Goal: Answer question/provide support: Share knowledge or assist other users

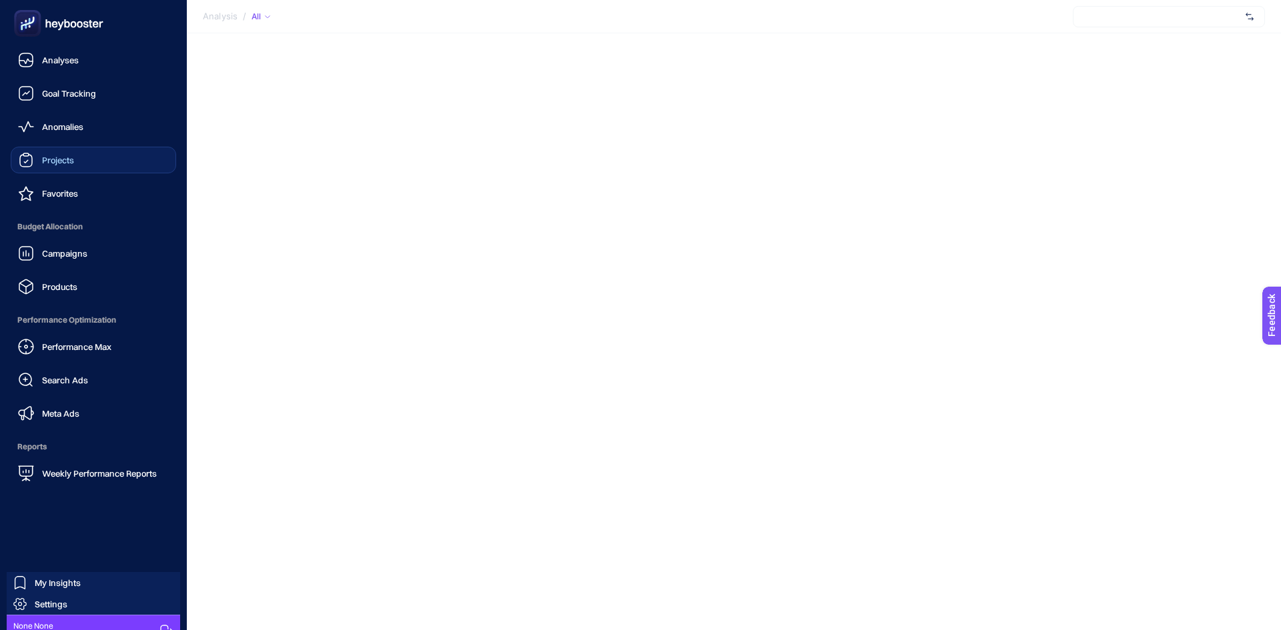
click at [87, 153] on link "Projects" at bounding box center [93, 160] width 165 height 27
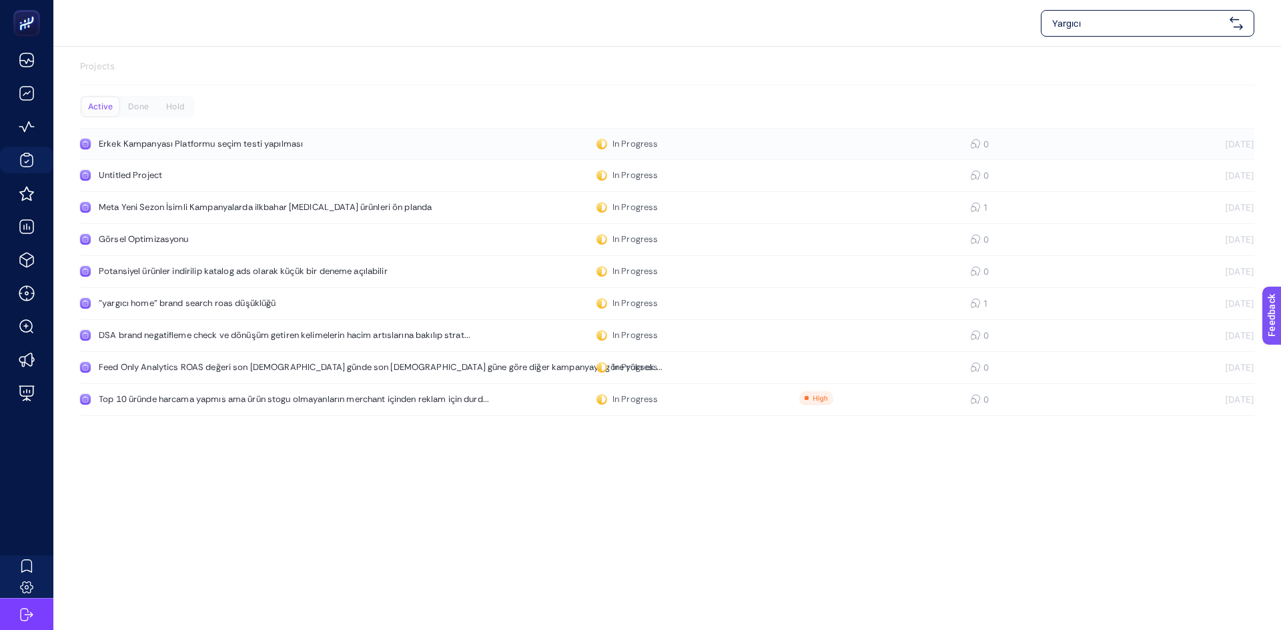
click at [344, 141] on div "Erkek Kampanyası Platformu seçim testi yapılması" at bounding box center [253, 144] width 308 height 11
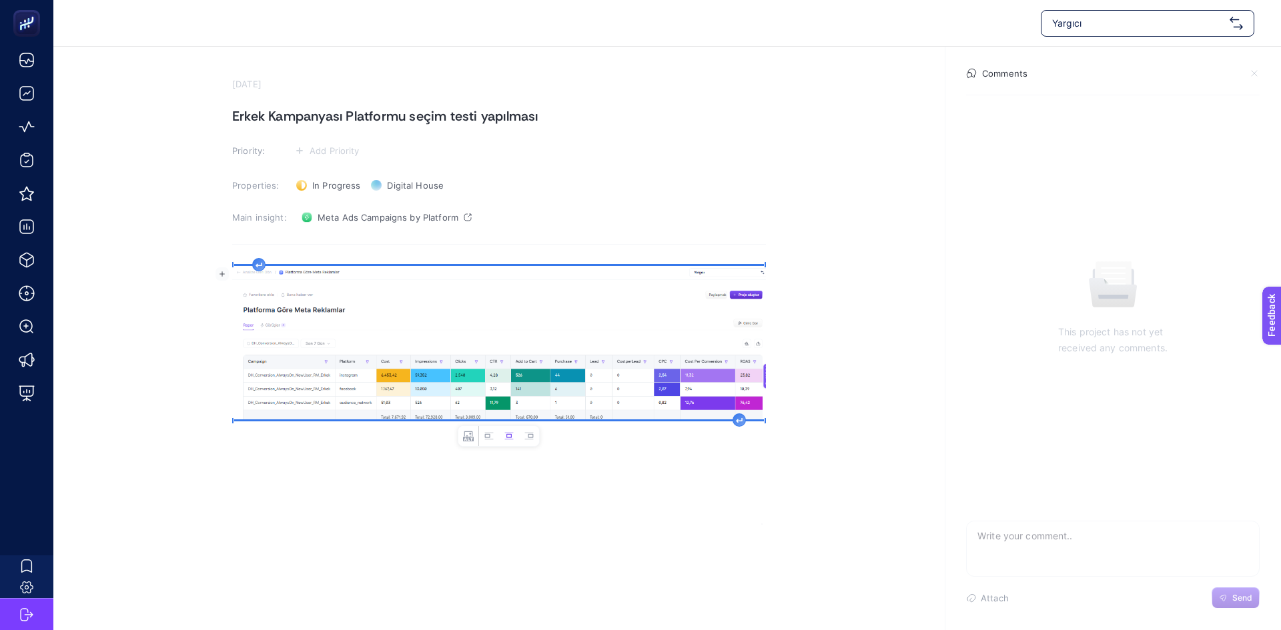
click at [460, 382] on img "Rich Text Editor. Editing area: main" at bounding box center [499, 342] width 534 height 153
click at [155, 480] on section "[DATE] Erkek Kampanyası Platformu seçim testi yapılması Priority: Add Priority …" at bounding box center [666, 286] width 1227 height 478
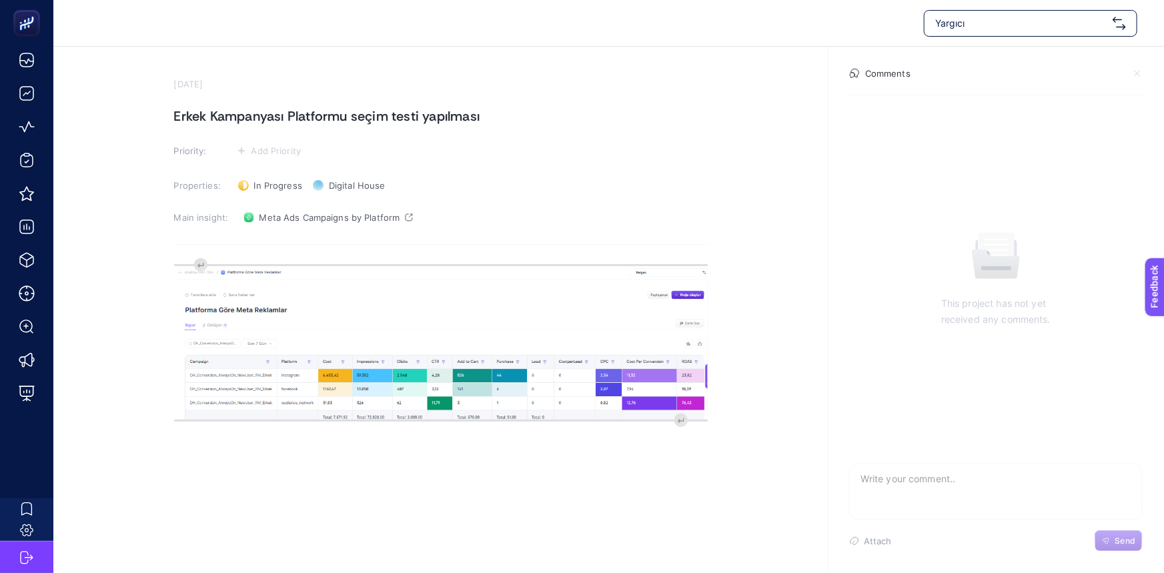
click at [961, 488] on textarea at bounding box center [996, 485] width 292 height 43
type textarea "Costa göre"
click at [968, 482] on textarea "Costa göre" at bounding box center [996, 485] width 292 height 43
click at [983, 476] on textarea "Costa göre" at bounding box center [996, 485] width 292 height 43
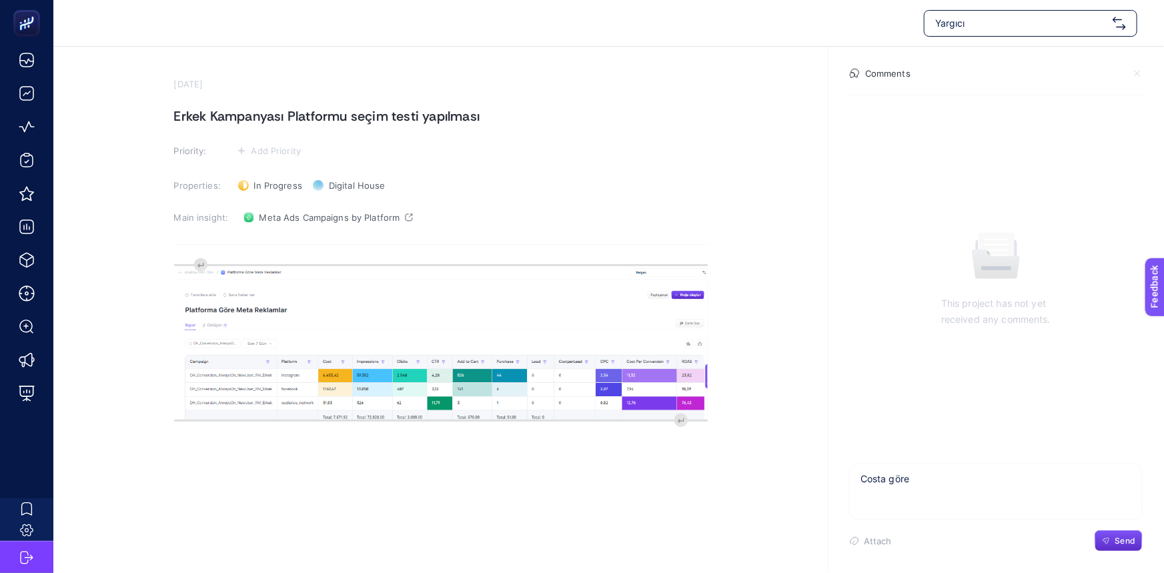
drag, startPoint x: 983, startPoint y: 476, endPoint x: 969, endPoint y: 481, distance: 15.6
click at [975, 481] on textarea "Costa göre" at bounding box center [996, 485] width 292 height 43
click at [961, 481] on textarea "Costa göre" at bounding box center [996, 485] width 292 height 43
click at [961, 480] on textarea "Costa göre" at bounding box center [996, 485] width 292 height 43
click at [899, 486] on textarea "Costa göre" at bounding box center [996, 485] width 292 height 43
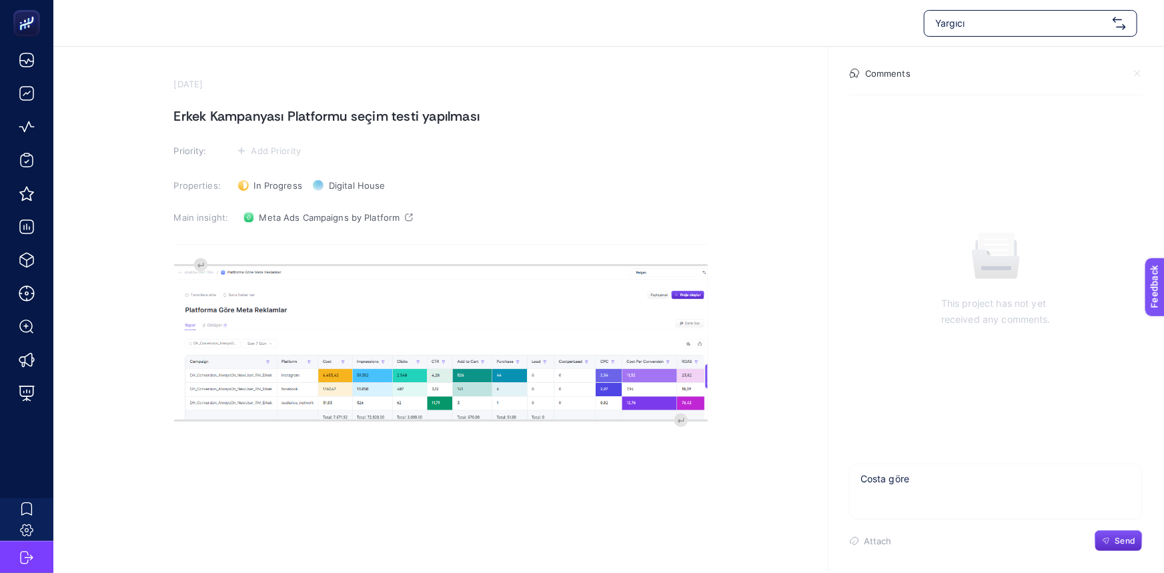
drag, startPoint x: 852, startPoint y: 481, endPoint x: 949, endPoint y: 484, distance: 96.8
click at [949, 484] on textarea "Costa göre" at bounding box center [996, 485] width 292 height 43
type textarea "ROAStan dolayı ise costa göre yüksek olabilir. Yargıcı erkek giyimin kitlesinin…"
click at [1114, 546] on button "Send" at bounding box center [1119, 540] width 48 height 21
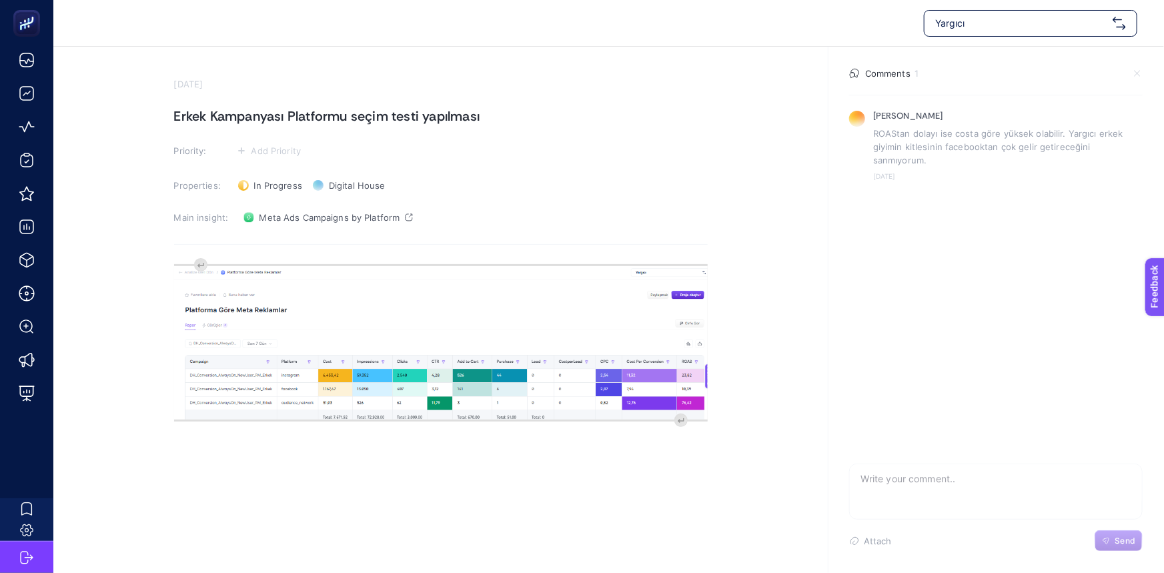
scroll to position [0, 0]
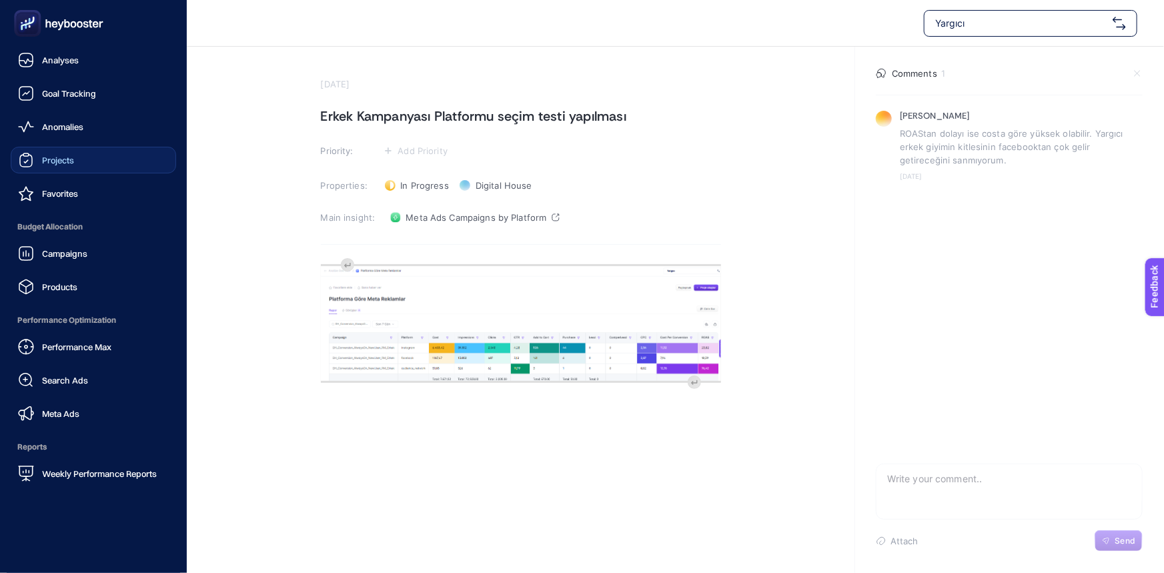
click at [81, 155] on link "Projects" at bounding box center [93, 160] width 165 height 27
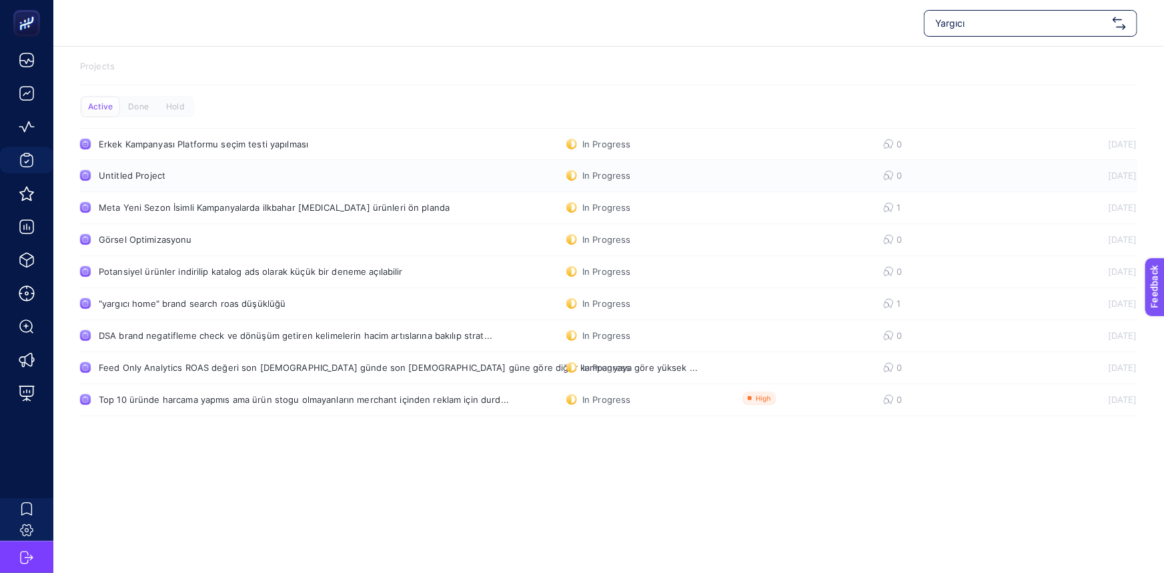
click at [159, 174] on div "Untitled Project" at bounding box center [253, 175] width 308 height 11
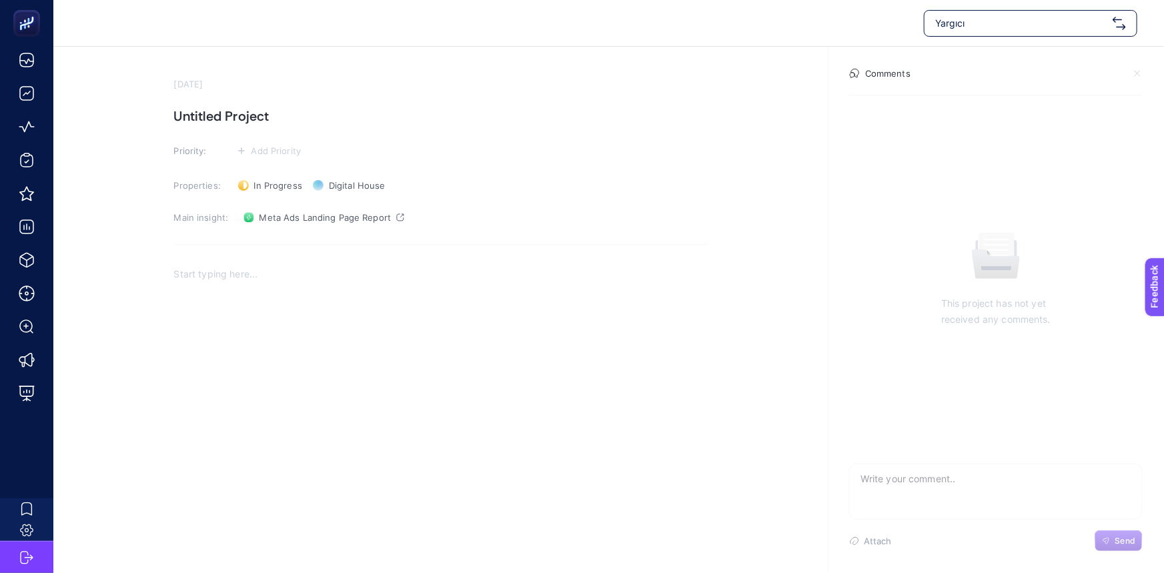
click at [250, 275] on p "Rich Text Editor. Editing area: main" at bounding box center [441, 274] width 534 height 16
click at [217, 113] on h1 "Untitled Project" at bounding box center [441, 115] width 534 height 21
click at [362, 454] on div "Rich Text Editor. Editing area: main" at bounding box center [441, 390] width 534 height 267
click at [244, 359] on div "Rich Text Editor. Editing area: main" at bounding box center [441, 390] width 534 height 267
click at [954, 489] on textarea at bounding box center [996, 485] width 292 height 43
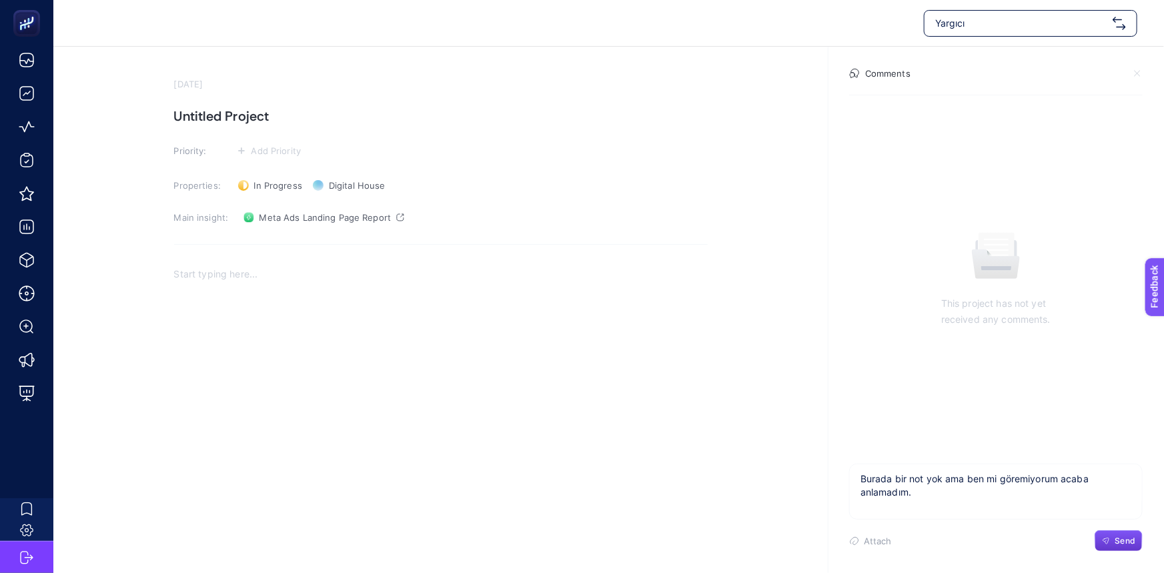
type textarea "Burada bir not yok ama ben mi göremiyorum acaba anlamadım."
click at [1128, 533] on button "Send" at bounding box center [1119, 540] width 48 height 21
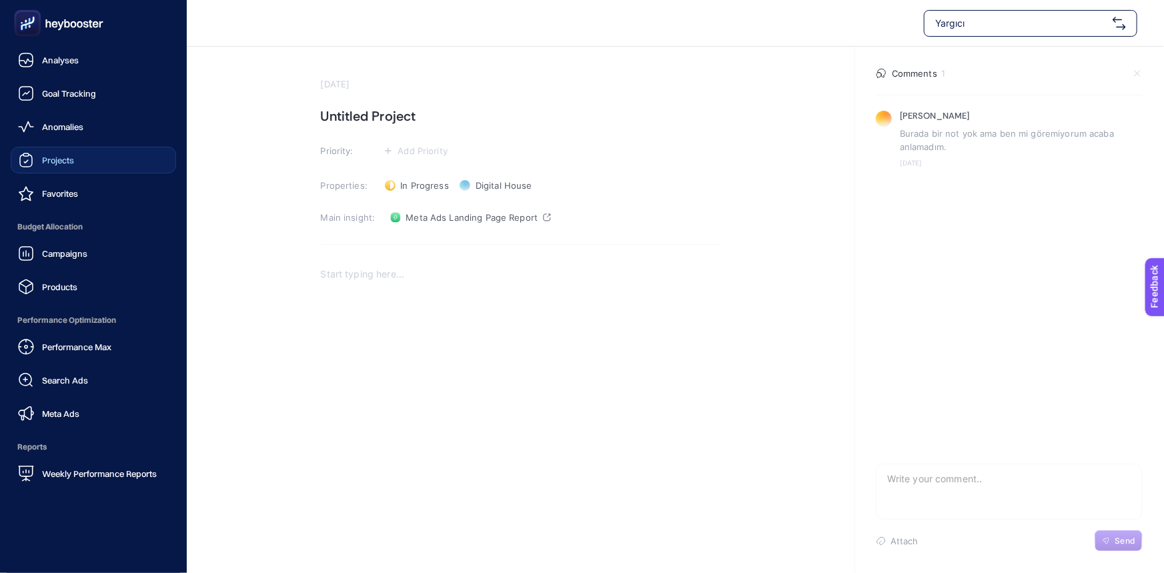
click at [52, 163] on span "Projects" at bounding box center [58, 160] width 32 height 11
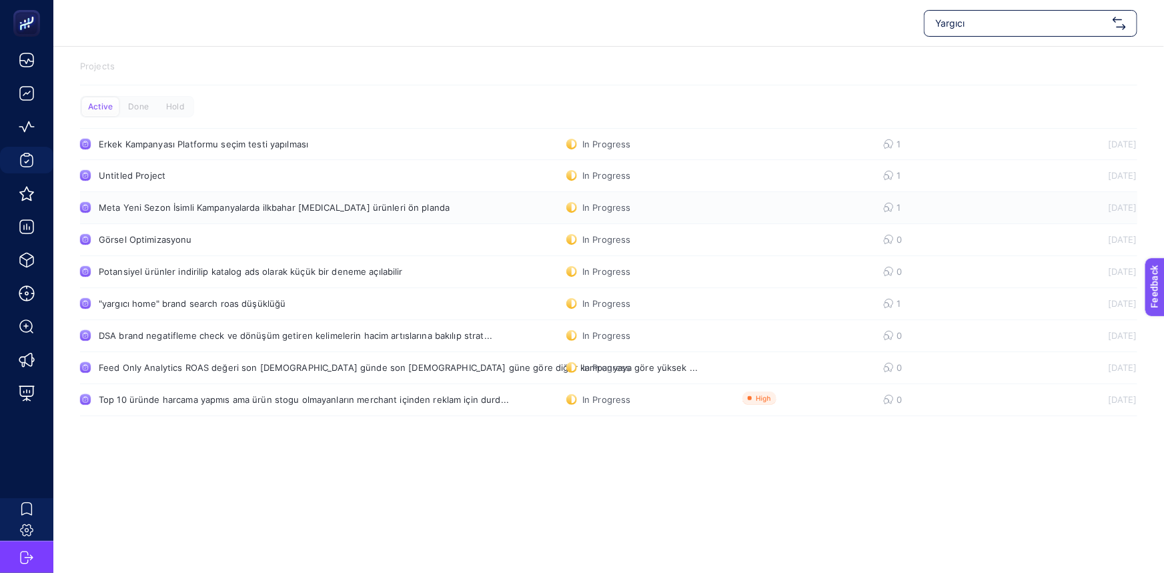
click at [413, 205] on link "Meta Yeni Sezon İsimli Kampanyalarda ilkbahar [MEDICAL_DATA] ürünleri ön planda…" at bounding box center [608, 208] width 1057 height 32
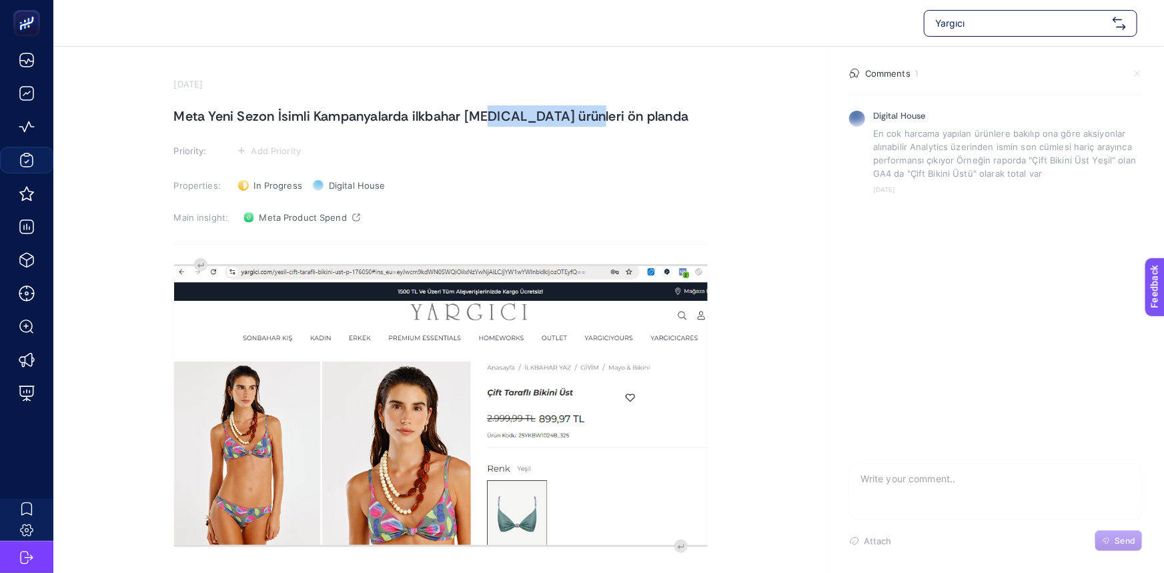
drag, startPoint x: 485, startPoint y: 113, endPoint x: 578, endPoint y: 107, distance: 93.5
click at [578, 107] on h1 "Meta Yeni Sezon İsimli Kampanyalarda ilkbahar [MEDICAL_DATA] ürünleri ön planda" at bounding box center [441, 115] width 534 height 21
click at [595, 111] on h1 "Meta Yeni Sezon İsimli Kampanyalarda ilkbahar [MEDICAL_DATA] ürünleri ön planda" at bounding box center [441, 115] width 534 height 21
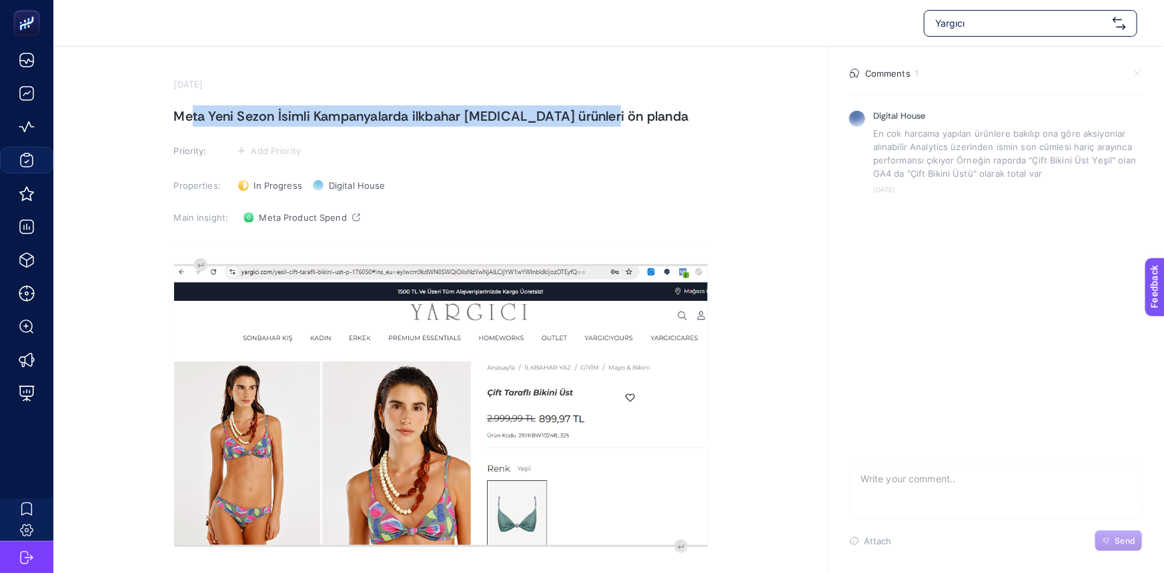
drag, startPoint x: 193, startPoint y: 113, endPoint x: 597, endPoint y: 95, distance: 403.9
click at [600, 99] on section "[DATE] Meta Yeni Sezon İsimli Kampanyalarda ilkbahar [MEDICAL_DATA] ürünleri ön…" at bounding box center [441, 316] width 534 height 475
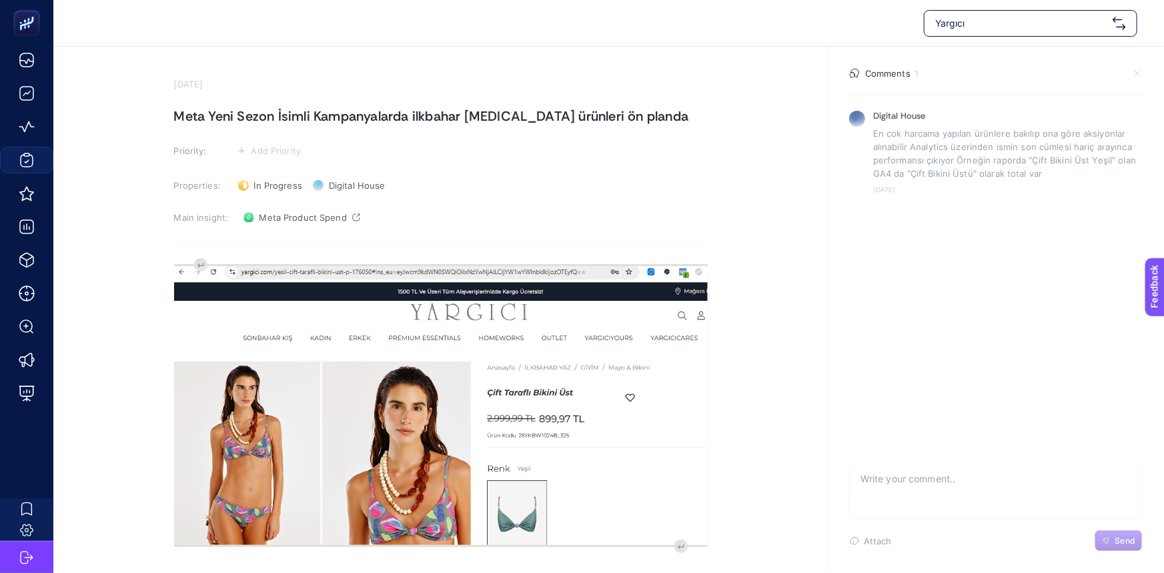
click at [390, 103] on section "[DATE] Meta Yeni Sezon İsimli Kampanyalarda ilkbahar [MEDICAL_DATA] ürünleri ön…" at bounding box center [441, 316] width 534 height 475
click at [891, 478] on textarea at bounding box center [996, 485] width 292 height 43
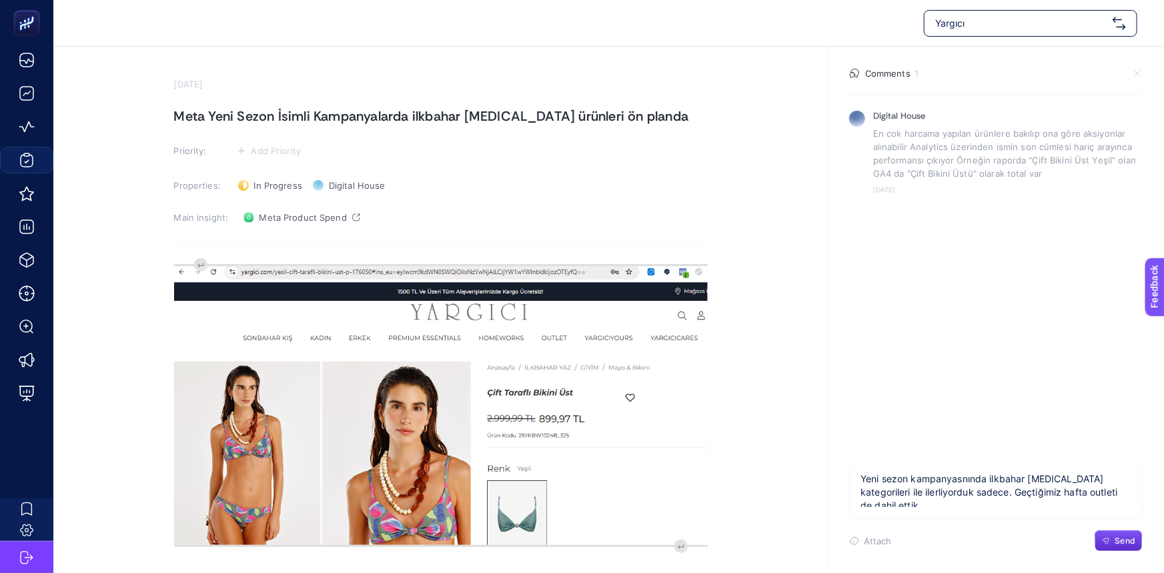
scroll to position [4, 0]
type textarea "Yeni sezon kampanyasnında ilkbahar [MEDICAL_DATA] kategorileri ile ilerliyorduk…"
click at [1116, 543] on span "Send" at bounding box center [1125, 541] width 20 height 11
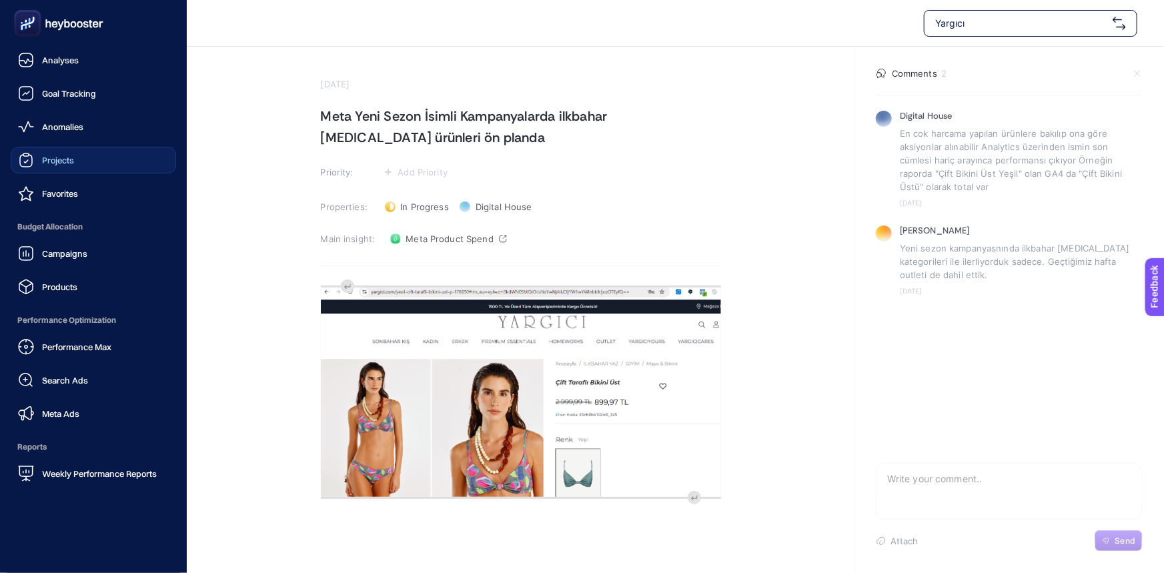
click at [61, 166] on div "Projects" at bounding box center [46, 160] width 56 height 16
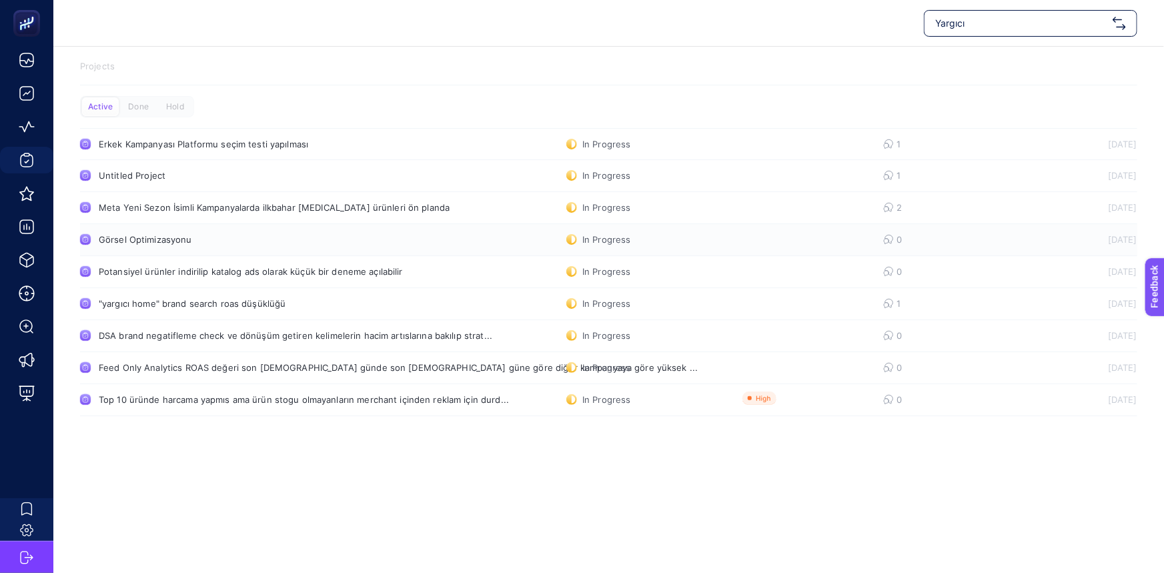
click at [200, 239] on div "Görsel Optimizasyonu" at bounding box center [253, 239] width 308 height 11
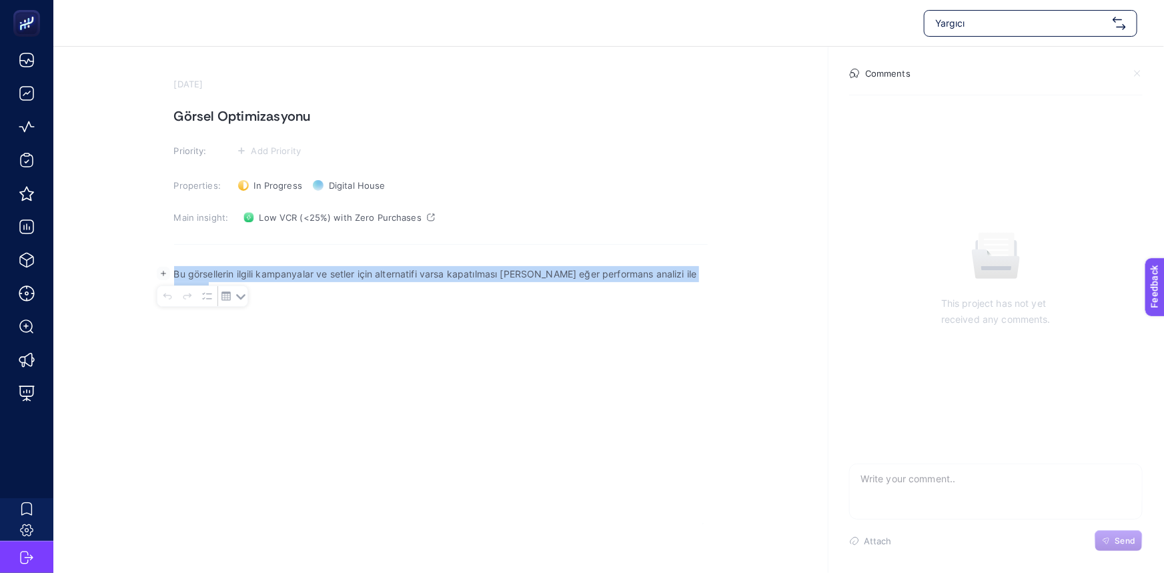
drag, startPoint x: 240, startPoint y: 293, endPoint x: 155, endPoint y: 273, distance: 87.7
click at [155, 273] on body "Yargıcı [DATE] Görsel Optimizasyonu Priority: Add Priority Properties: In Progr…" at bounding box center [582, 286] width 1164 height 573
drag, startPoint x: 237, startPoint y: 363, endPoint x: 253, endPoint y: 364, distance: 16.0
click at [235, 364] on div "Bu görsellerin ilgili kampanyalar ve setler için alternatifi varsa kapatılması …" at bounding box center [441, 390] width 534 height 267
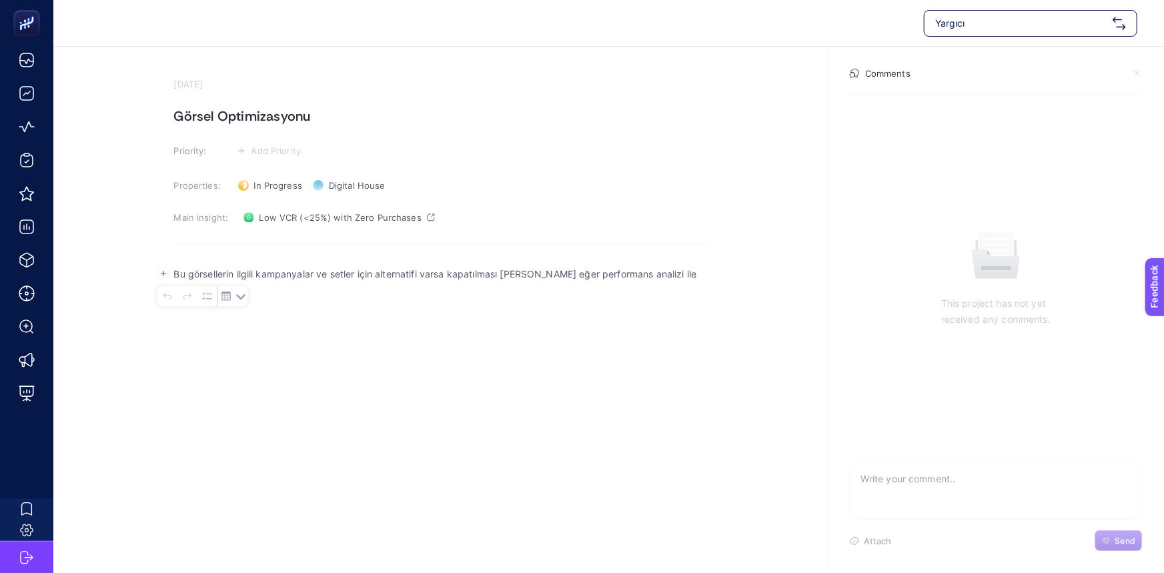
click at [905, 485] on textarea at bounding box center [996, 485] width 292 height 43
click at [1063, 494] on textarea "Kampanya değilmeden önce yapmıştıım. Şimdi yeni kampanya başladı yeni kurulum y…" at bounding box center [996, 485] width 292 height 43
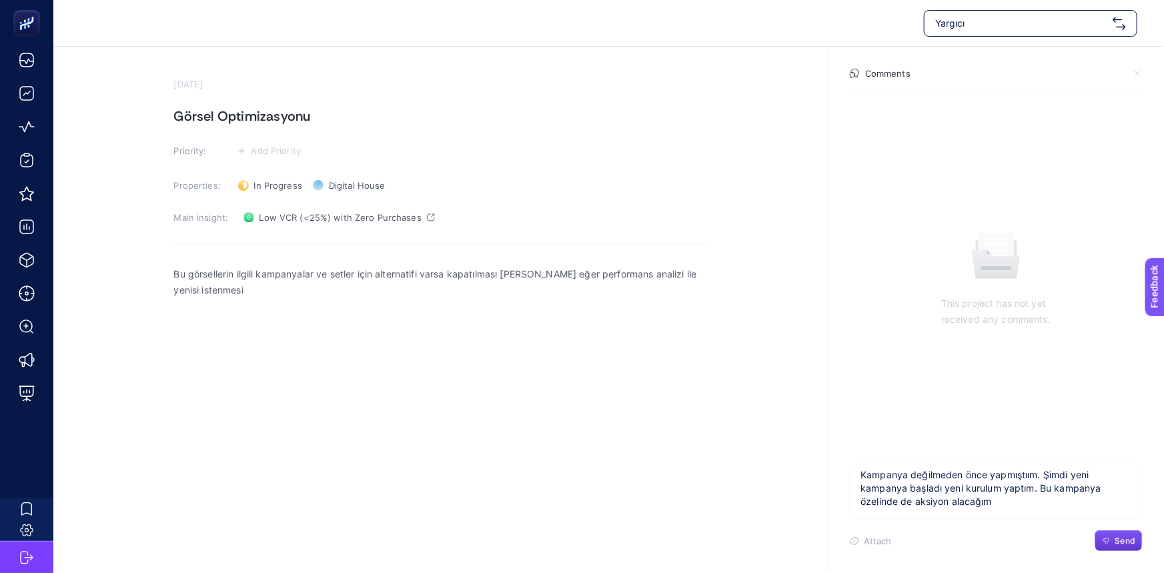
type textarea "Kampanya değilmeden önce yapmıştıım. Şimdi yeni kampanya başladı yeni kurulum y…"
click at [1128, 546] on button "Send" at bounding box center [1119, 540] width 48 height 21
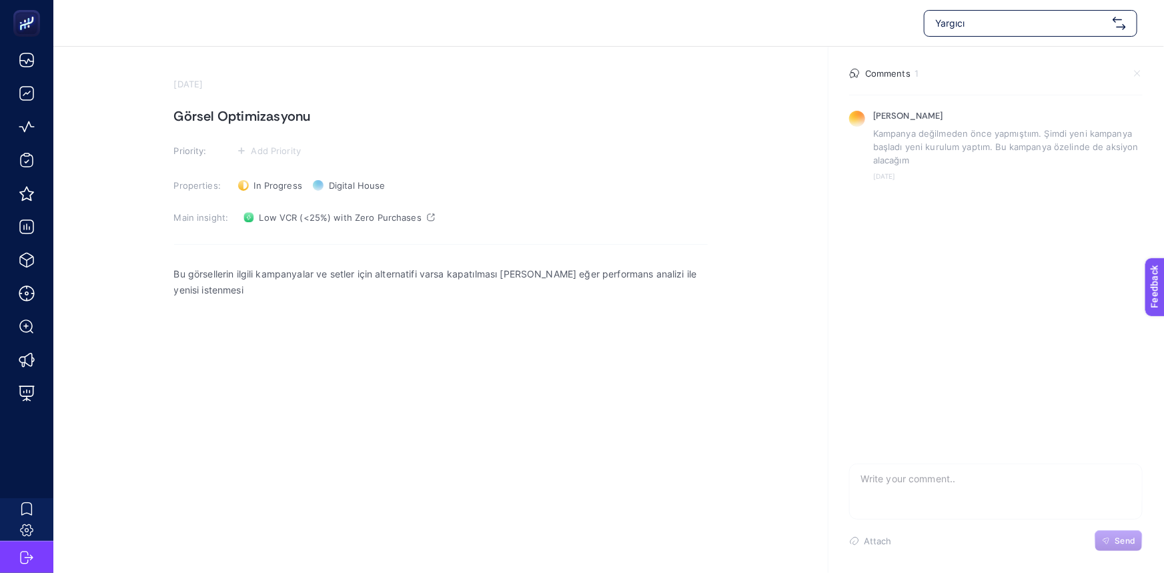
scroll to position [0, 0]
click at [850, 346] on section "[PERSON_NAME] Kampanya değilmeden önce yapmıştıım. Şimdi yeni kampanya başladı …" at bounding box center [995, 277] width 315 height 365
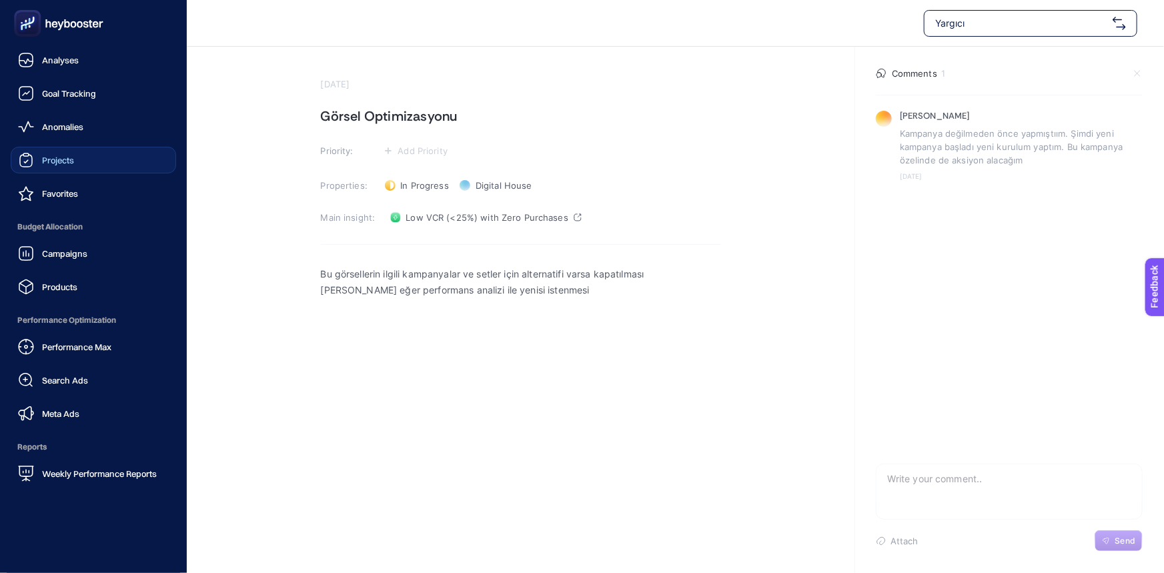
click at [71, 163] on span "Projects" at bounding box center [58, 160] width 32 height 11
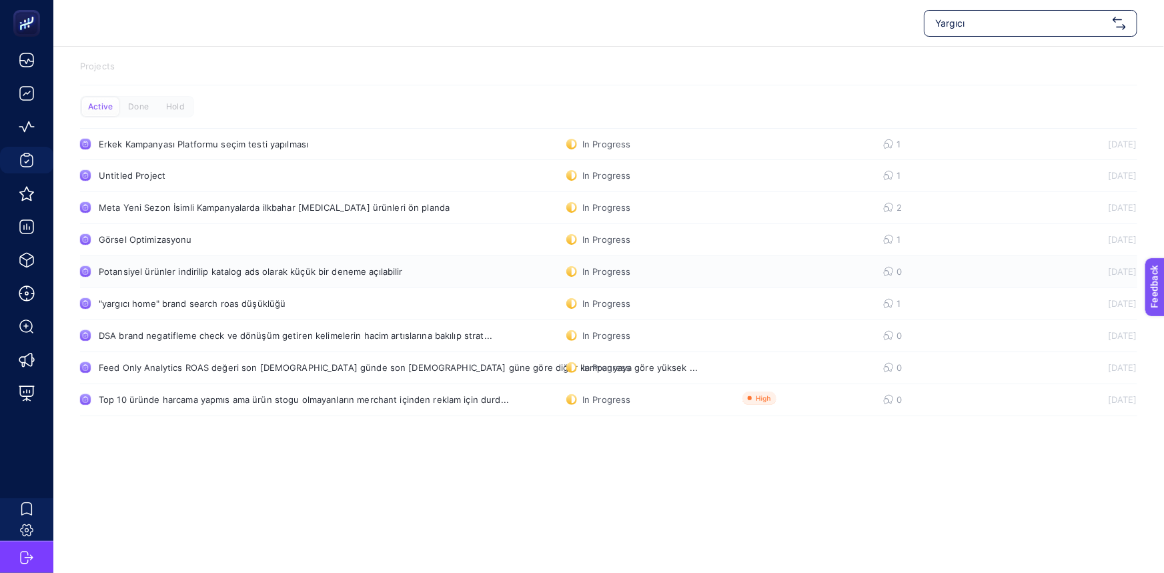
click at [421, 273] on link "Potansiyel ürünler indirilip katalog ads olarak küçük bir deneme açılabilir In …" at bounding box center [608, 272] width 1057 height 32
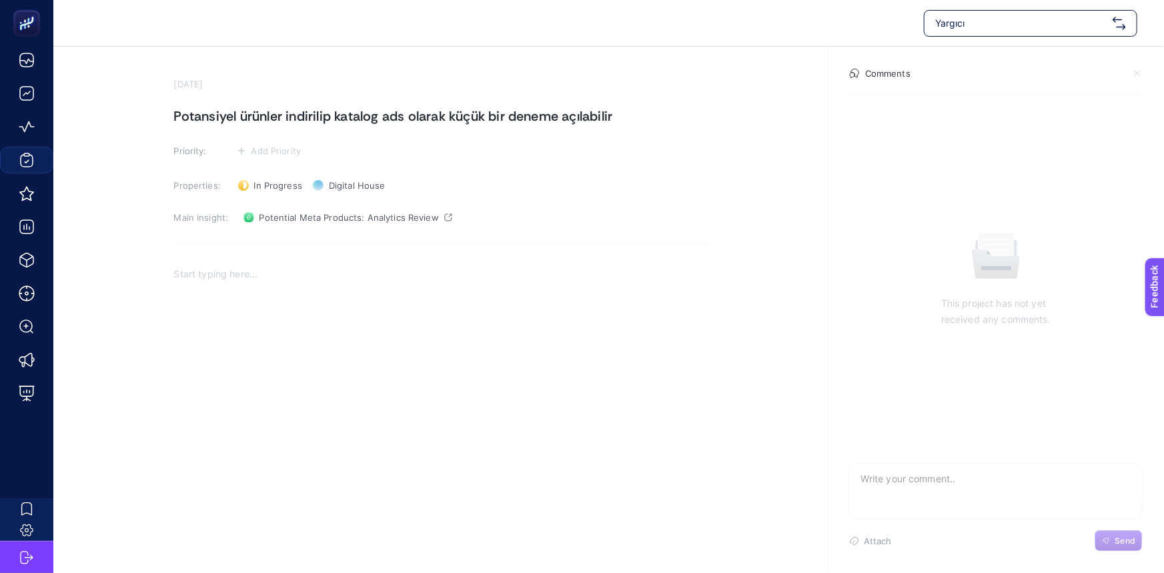
click at [937, 483] on textarea at bounding box center [996, 485] width 292 height 43
type textarea "p"
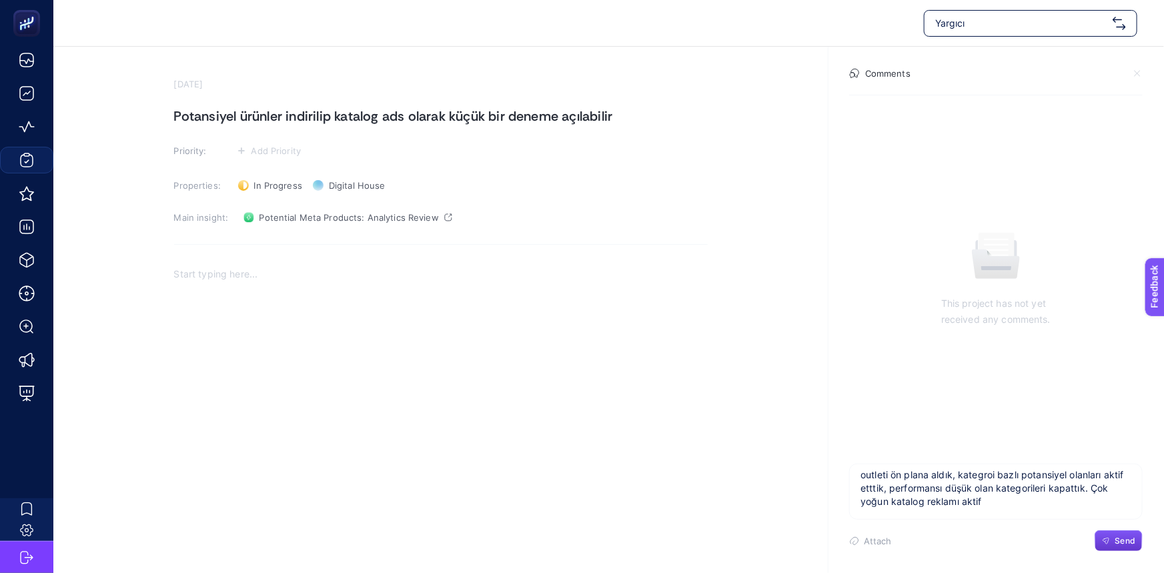
type textarea "outleti ön plana aldık, kategroi bazlı potansiyel olanları aktif etttik, perfor…"
click at [1116, 533] on button "Send" at bounding box center [1119, 540] width 48 height 21
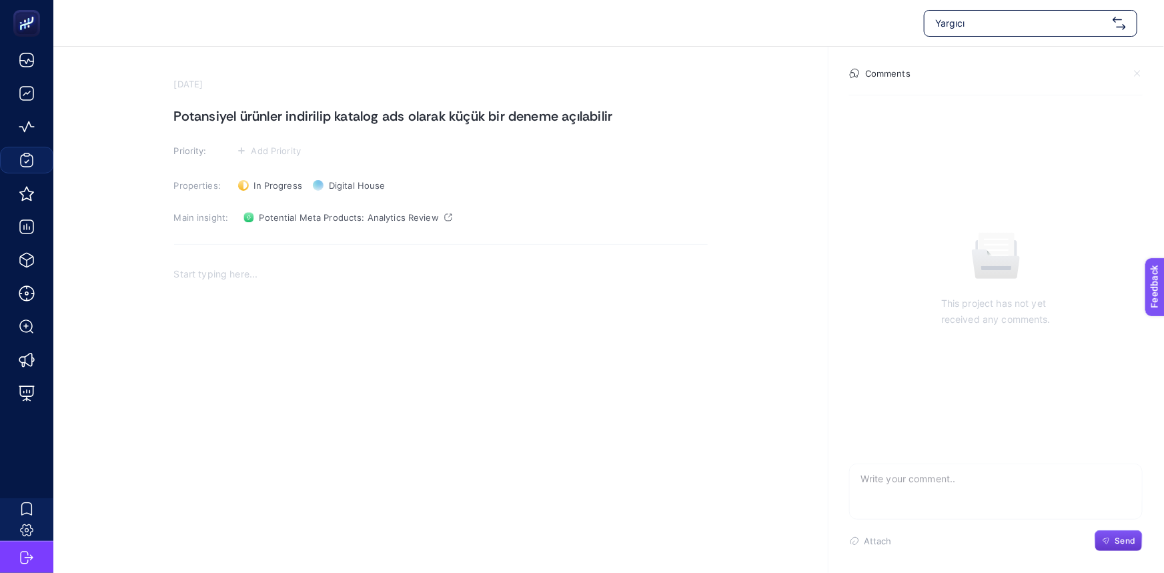
scroll to position [0, 0]
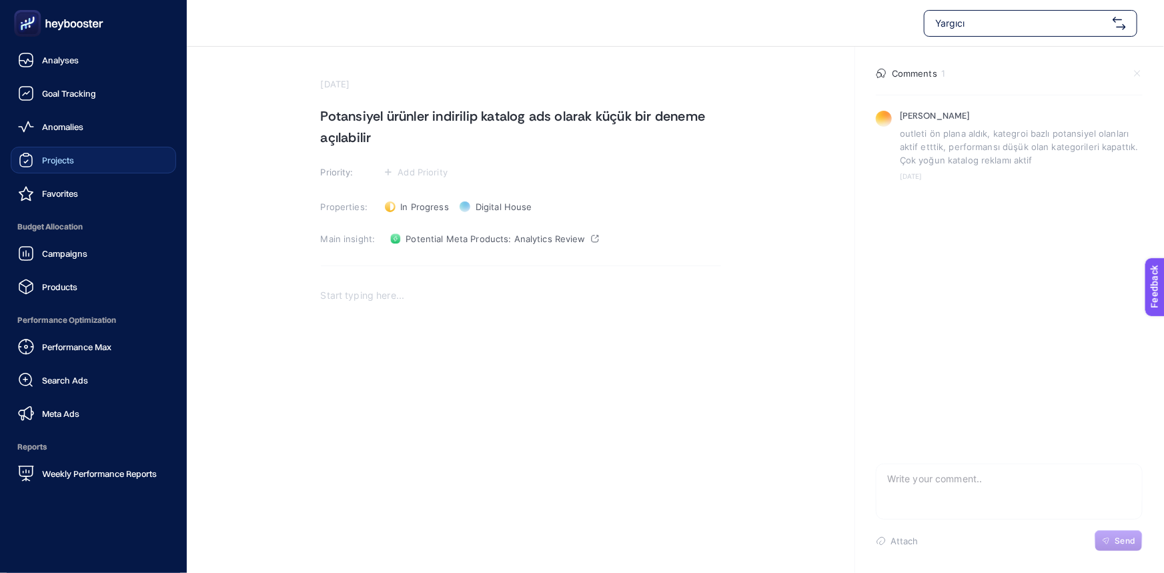
click at [81, 159] on link "Projects" at bounding box center [93, 160] width 165 height 27
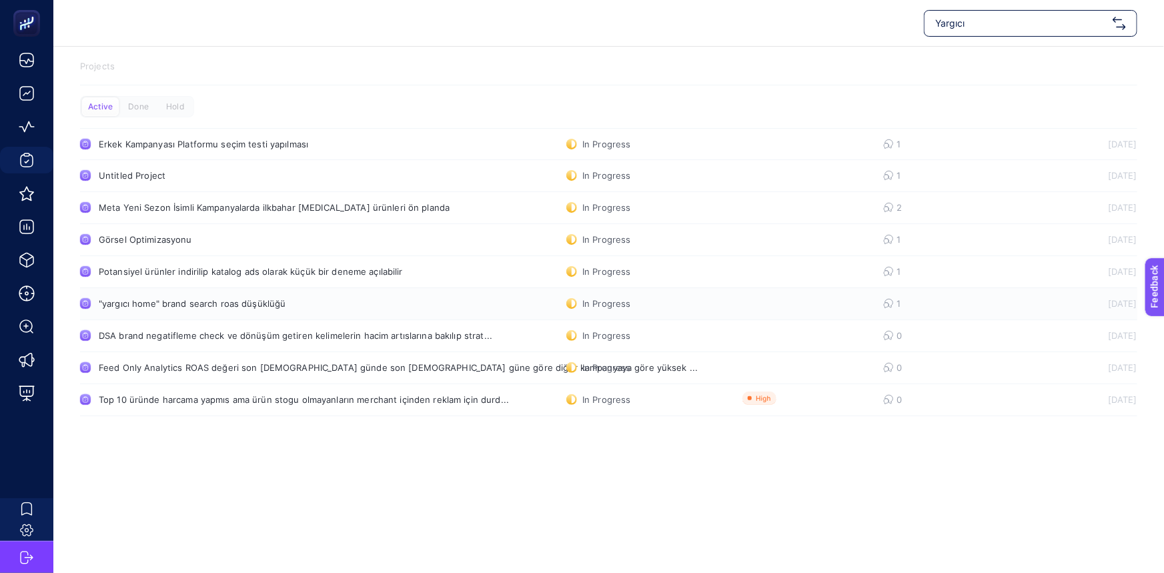
click at [313, 306] on div ""yargıcı home" brand search roas düşüklüğü" at bounding box center [253, 303] width 308 height 11
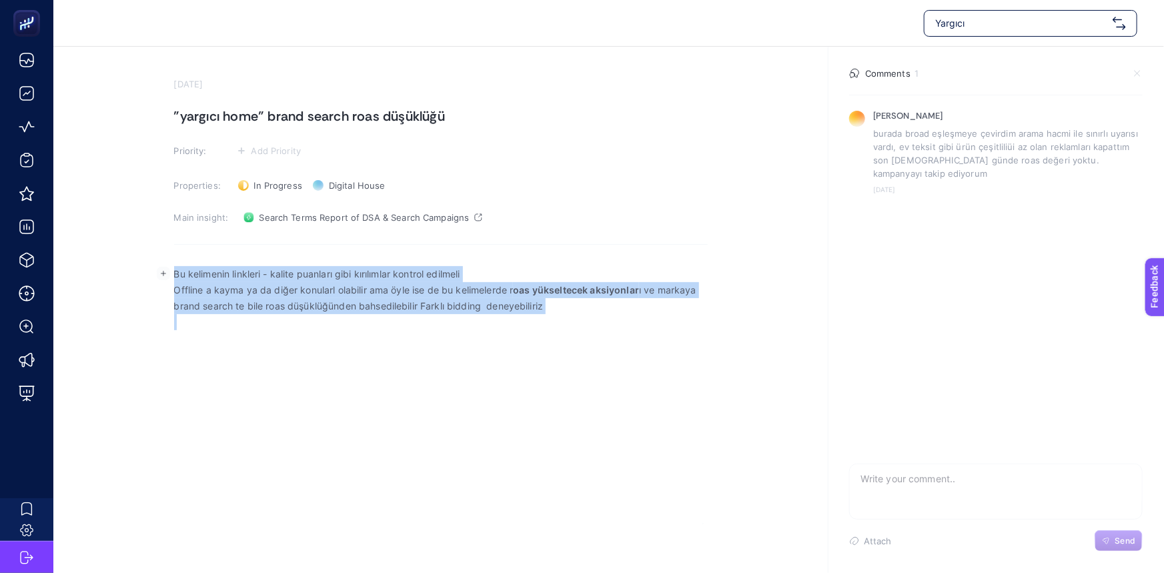
drag, startPoint x: 175, startPoint y: 271, endPoint x: 712, endPoint y: 321, distance: 539.9
click at [712, 321] on section "[DATE] "yargıcı home" brand search roas düşüklüğü Priority: Add Priority Proper…" at bounding box center [608, 286] width 1111 height 478
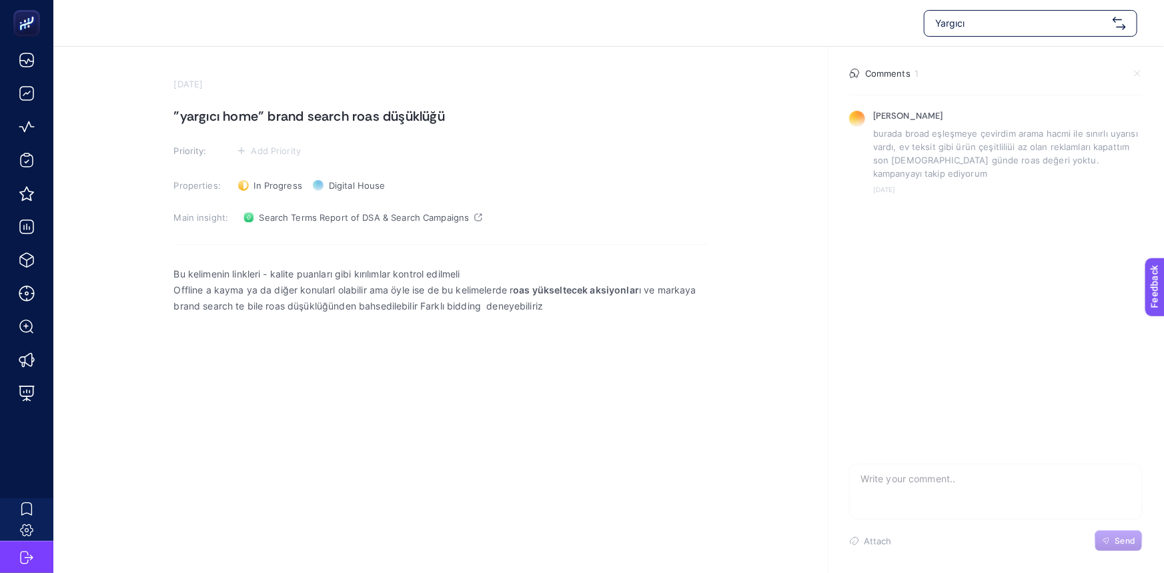
click at [923, 542] on div "Attach Send" at bounding box center [996, 540] width 294 height 21
click at [923, 483] on textarea at bounding box center [996, 485] width 292 height 43
click at [925, 490] on textarea at bounding box center [996, 485] width 292 height 43
type textarea "burada aksiyonları aldım ama hala çok düşük ilerliyor marka tarafına sorabilir …"
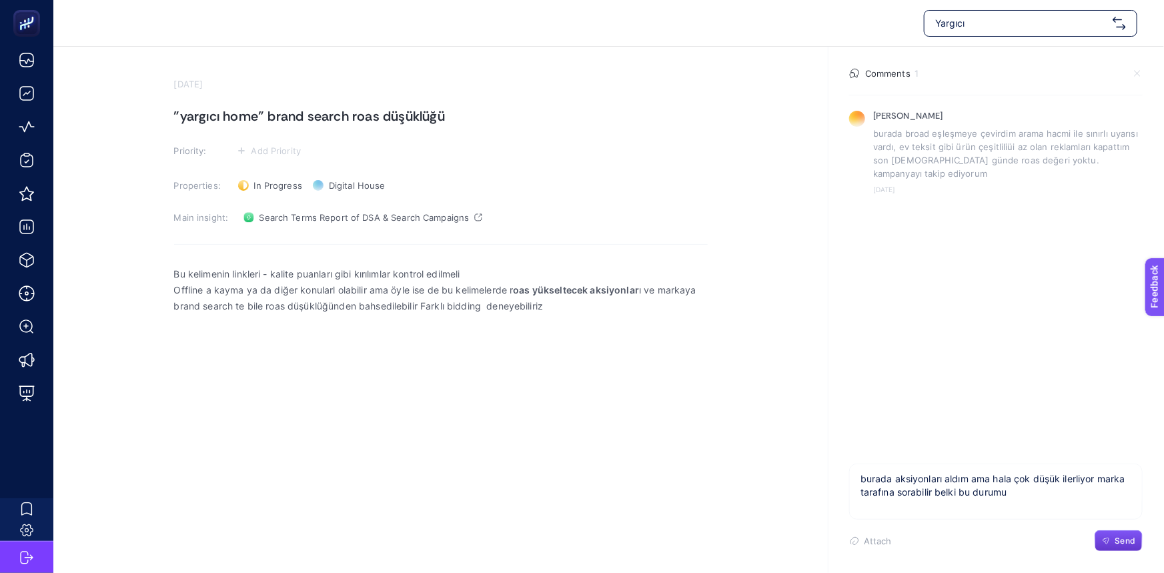
click at [1123, 542] on span "Send" at bounding box center [1125, 541] width 20 height 11
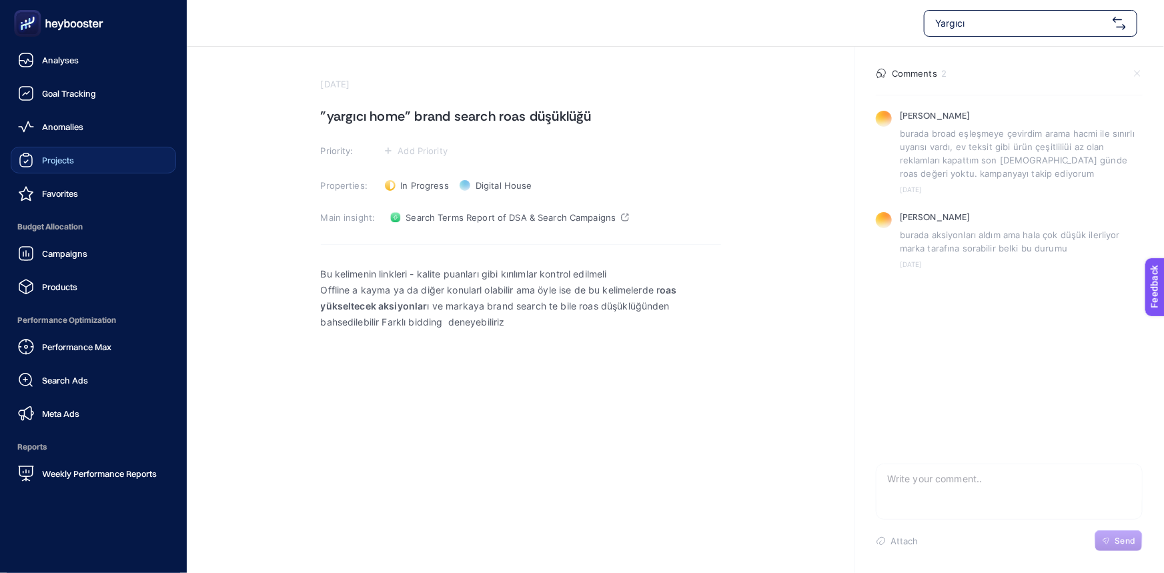
click at [87, 161] on link "Projects" at bounding box center [93, 160] width 165 height 27
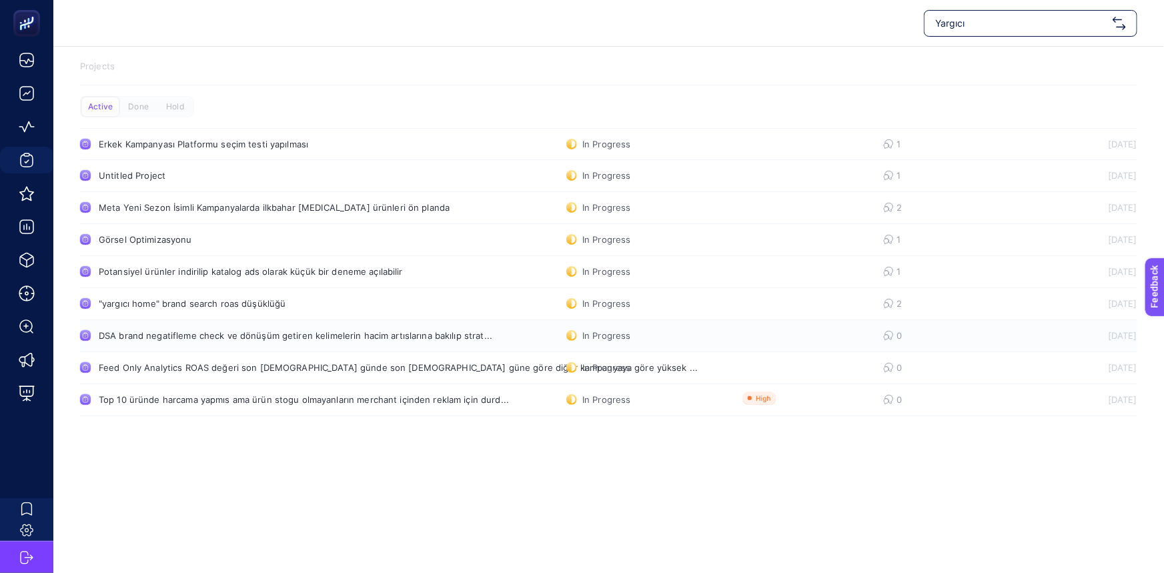
click at [217, 340] on div "DSA brand negatifleme check ve dönüşüm getiren kelimelerin hacim artıslarına ba…" at bounding box center [296, 335] width 394 height 11
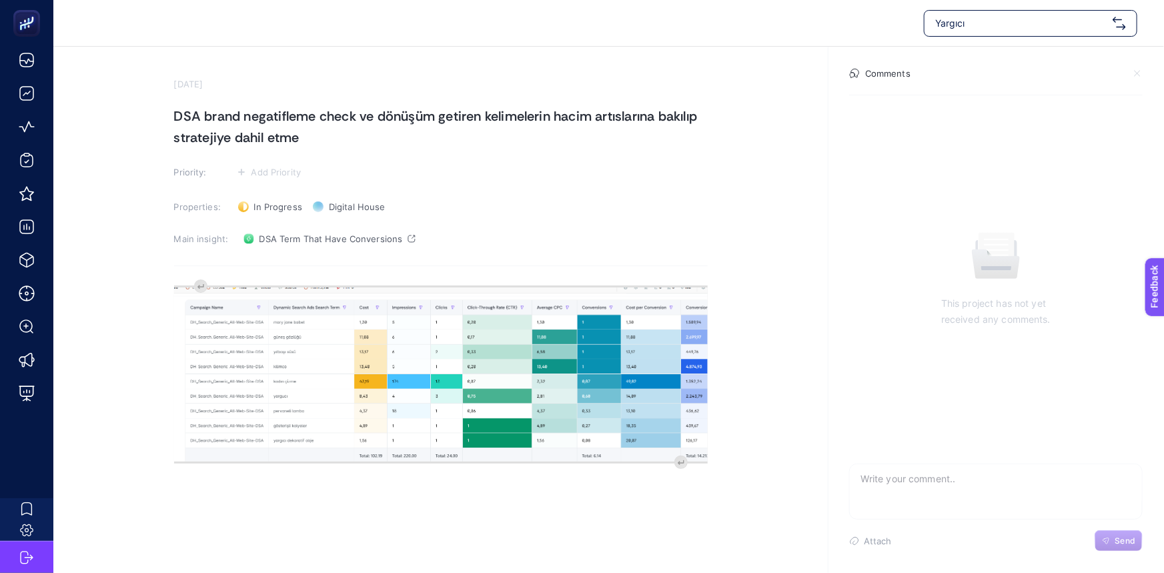
drag, startPoint x: 308, startPoint y: 136, endPoint x: 150, endPoint y: 111, distance: 160.0
click at [150, 111] on section "[DATE] DSA brand negatifleme check ve dönüşüm getiren kelimelerin hacim artısla…" at bounding box center [608, 296] width 1111 height 499
click at [894, 484] on textarea at bounding box center [996, 485] width 292 height 43
type textarea "negatiflemeleri sık sık yapıyorum. Cuma günü tekrar kontrolleri yaptım markaya …"
click at [1131, 540] on span "Send" at bounding box center [1125, 541] width 20 height 11
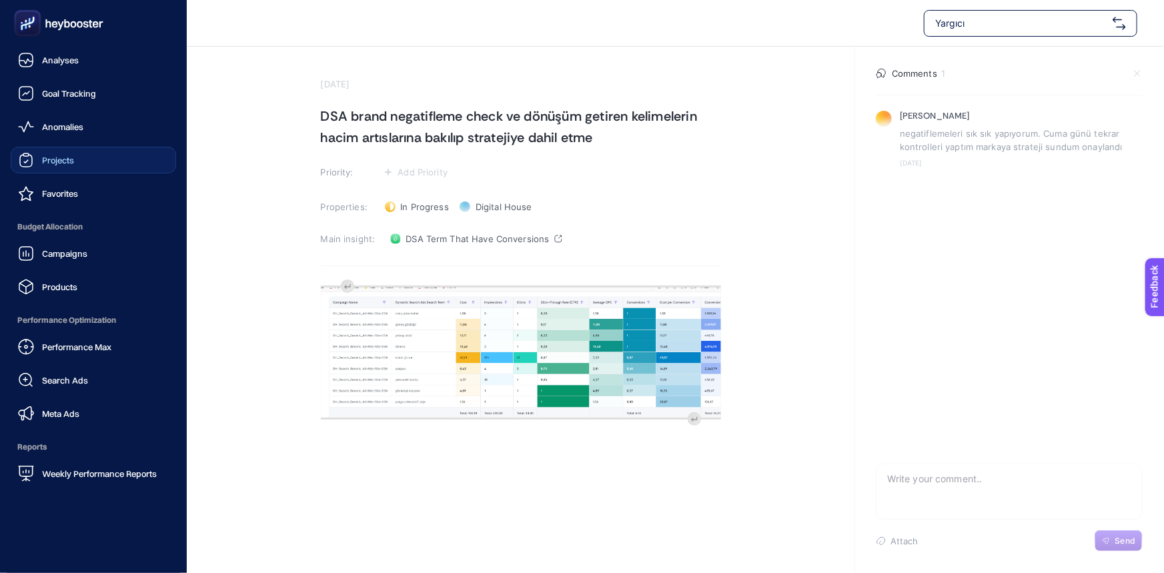
click at [94, 166] on link "Projects" at bounding box center [93, 160] width 165 height 27
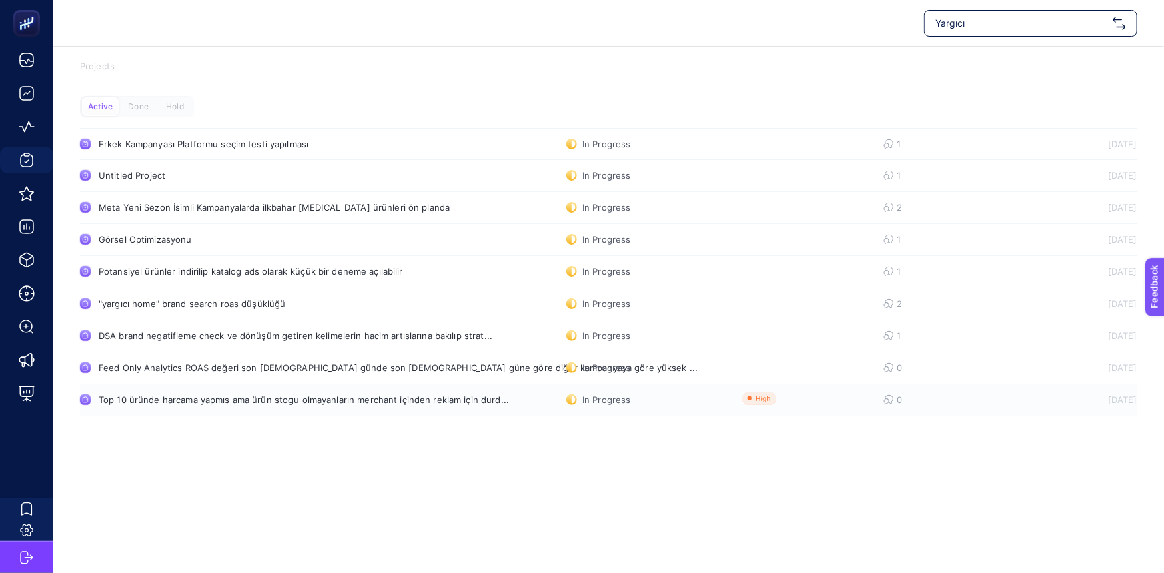
click at [200, 402] on div "Top 10 üründe harcama yapmıs ama ürün stogu olmayanların merchant içinden rekla…" at bounding box center [304, 399] width 410 height 11
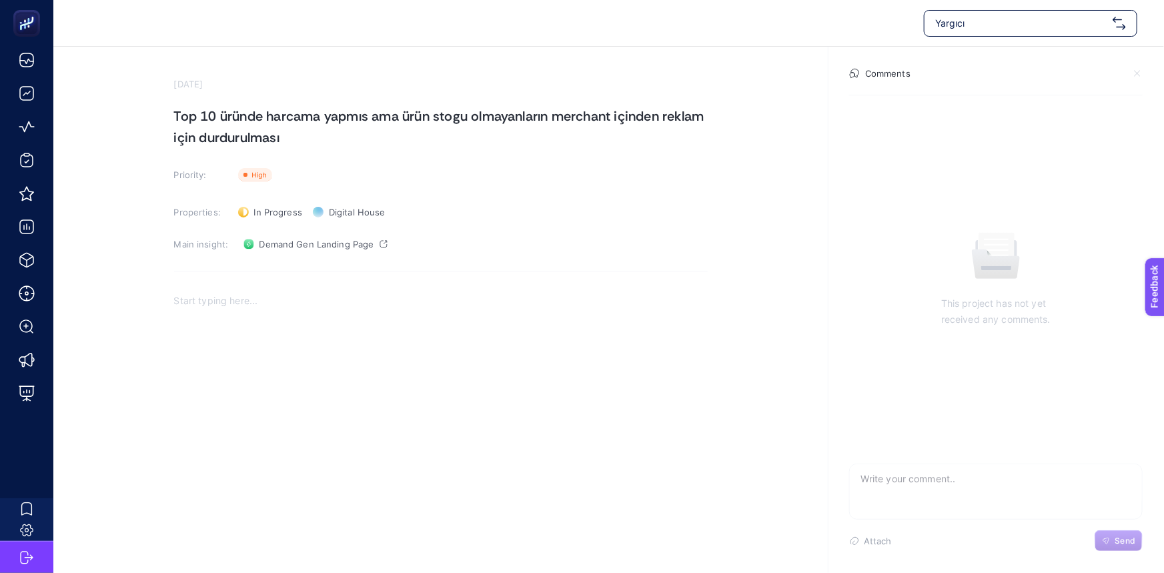
click at [919, 488] on textarea at bounding box center [996, 485] width 292 height 43
type textarea "Bunu birkaç ürün özelinde yaptım. Haftalık olarak kontrol ediyorum. Bu hafta te…"
click at [1117, 540] on span "Send" at bounding box center [1125, 541] width 20 height 11
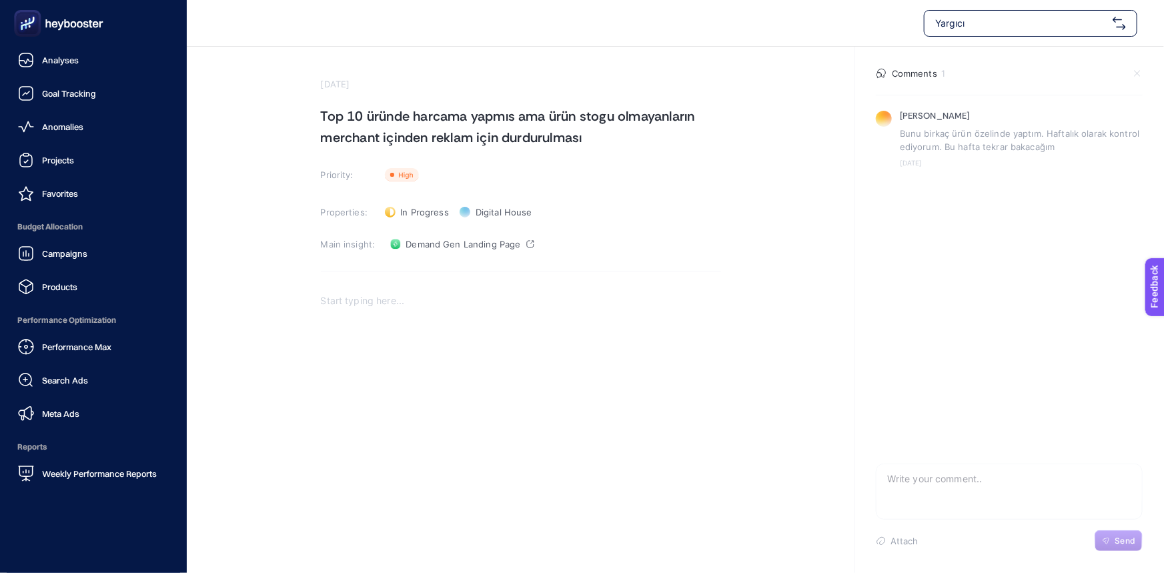
click at [69, 156] on span "Projects" at bounding box center [58, 160] width 32 height 11
